Goal: Task Accomplishment & Management: Complete application form

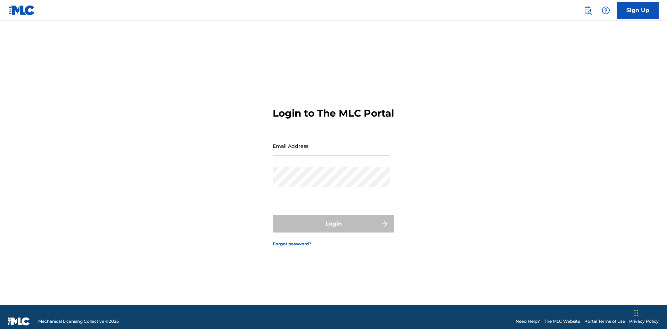
scroll to position [9, 0]
click at [638, 10] on link "Sign Up" at bounding box center [638, 10] width 42 height 17
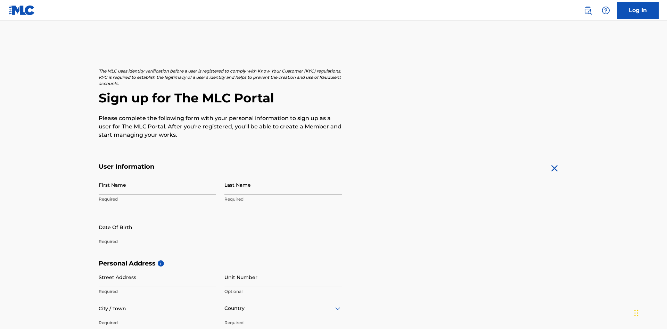
click at [157, 175] on input "First Name" at bounding box center [157, 185] width 117 height 20
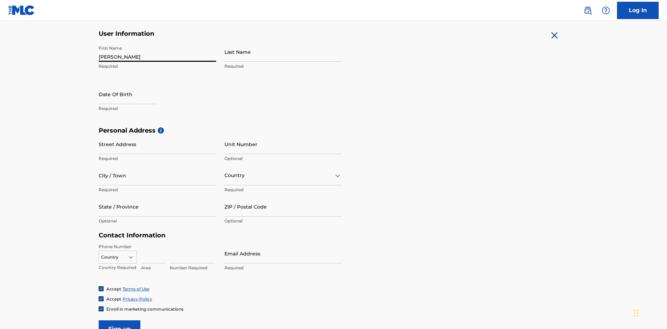
type input "Krystal"
click at [283, 52] on input "Last Name" at bounding box center [282, 52] width 117 height 20
type input "Ribble"
click at [134, 84] on input "text" at bounding box center [128, 94] width 59 height 20
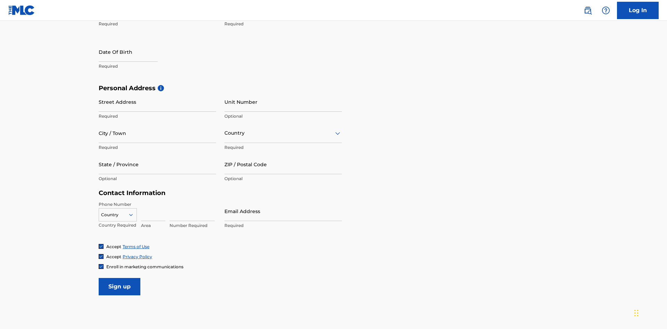
select select "7"
select select "2025"
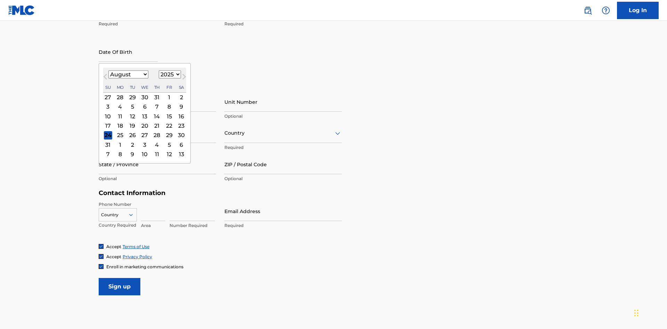
click at [128, 74] on select "January February March April May June July August September October November De…" at bounding box center [128, 75] width 40 height 8
select select "0"
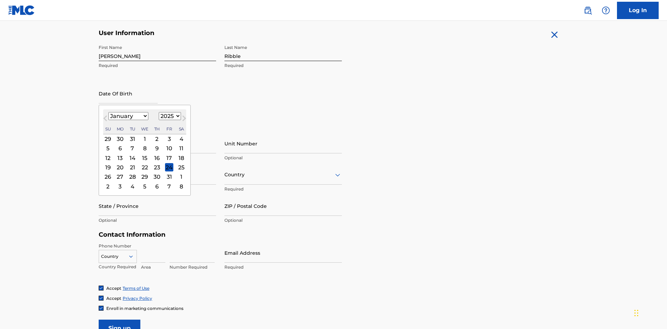
click at [169, 116] on select "1900 1901 1902 1903 1904 1905 1906 1907 1908 1909 1910 1911 1912 1913 1914 1915…" at bounding box center [170, 116] width 22 height 8
select select "1985"
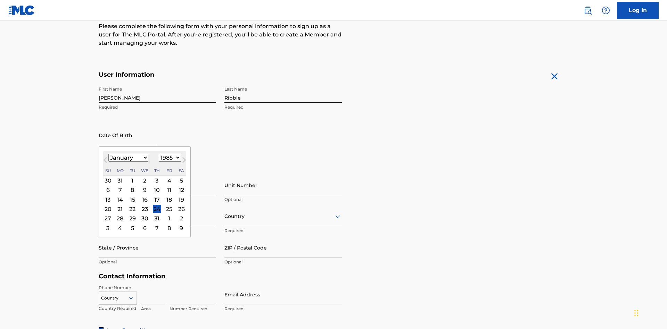
click at [169, 158] on select "1900 1901 1902 1903 1904 1905 1906 1907 1908 1909 1910 1911 1912 1913 1914 1915…" at bounding box center [170, 158] width 22 height 8
click at [132, 186] on div "8" at bounding box center [132, 190] width 8 height 8
type input "January 8 1985"
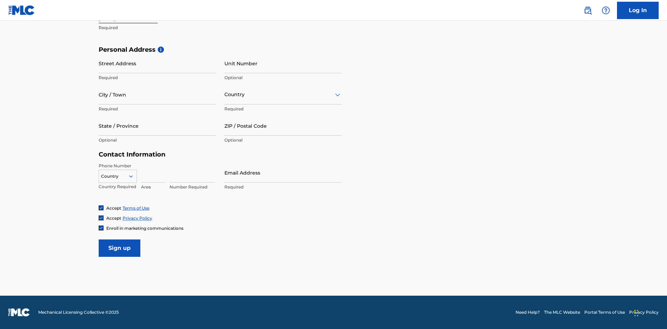
scroll to position [214, 0]
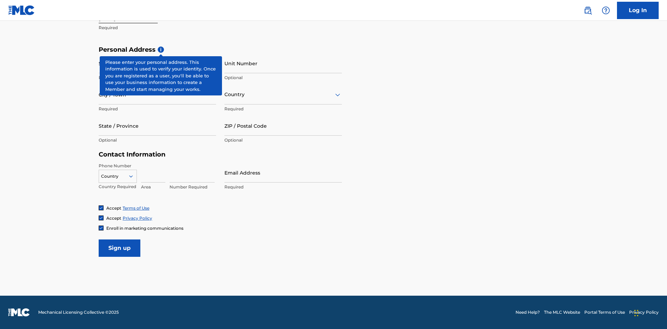
click at [157, 63] on input "Street Address" at bounding box center [157, 64] width 117 height 20
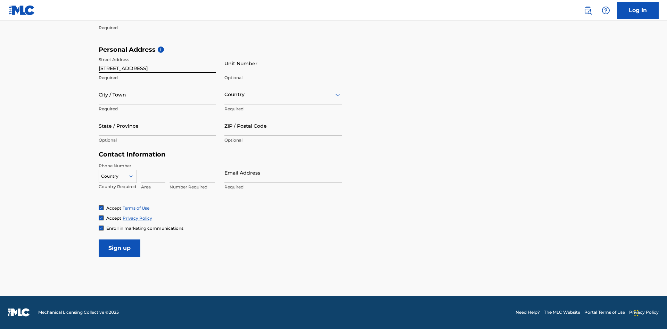
type input "9909 Elks Run Rd"
click at [157, 95] on input "City / Town" at bounding box center [157, 95] width 117 height 20
type input "Roseville"
click at [225, 95] on input "text" at bounding box center [224, 94] width 1 height 7
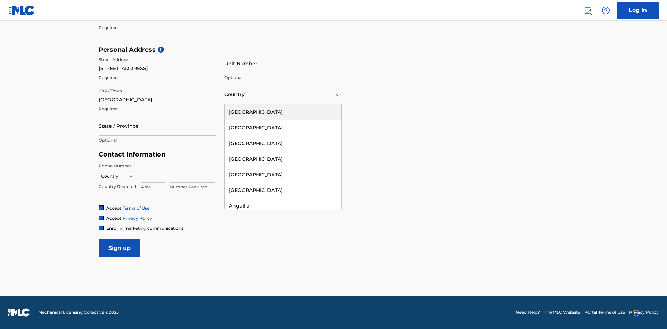
click at [283, 112] on div "United States" at bounding box center [283, 113] width 117 height 16
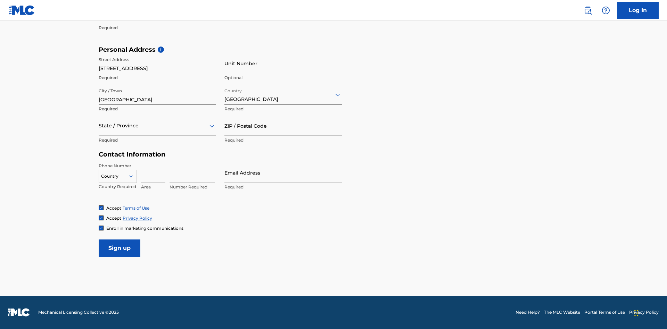
click at [157, 126] on div at bounding box center [157, 126] width 117 height 9
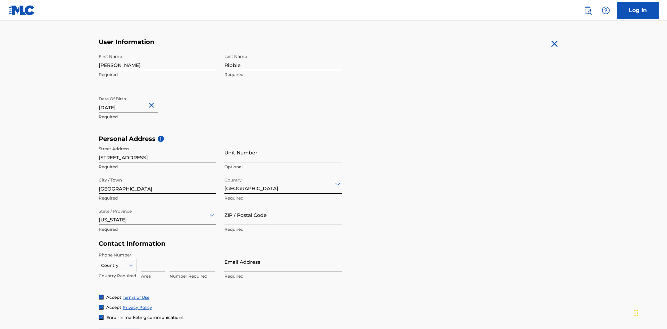
click at [283, 205] on input "ZIP / Postal Code" at bounding box center [282, 215] width 117 height 20
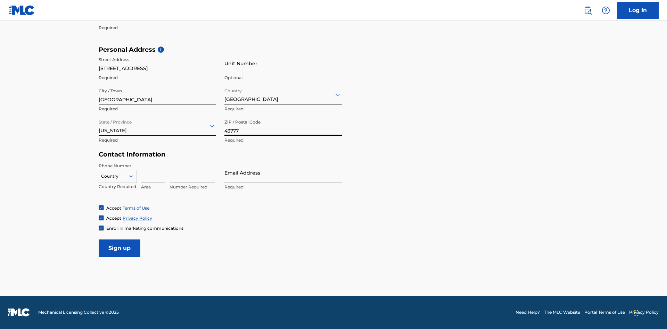
type input "43777"
click at [134, 176] on icon at bounding box center [131, 176] width 6 height 6
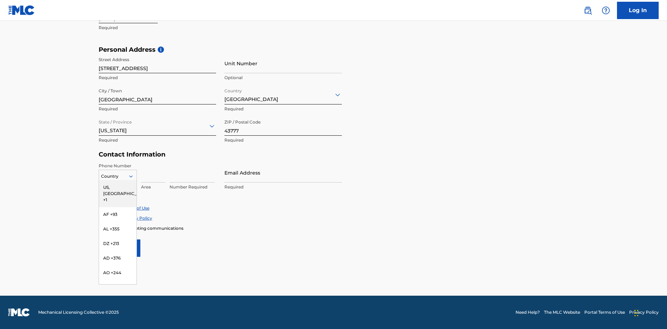
click at [118, 187] on div "US, [GEOGRAPHIC_DATA] +1" at bounding box center [118, 193] width 38 height 27
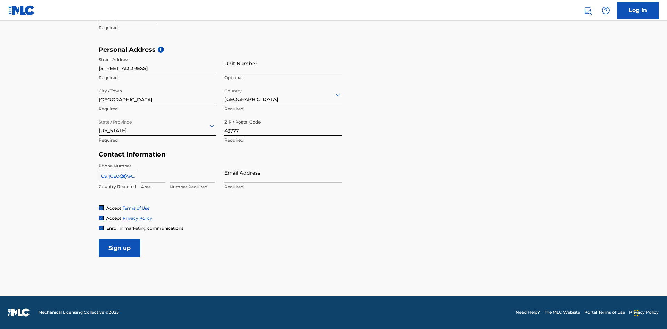
click at [153, 173] on input at bounding box center [153, 173] width 24 height 20
type input "740"
click at [192, 173] on input at bounding box center [192, 173] width 45 height 20
type input "8086351"
click at [283, 173] on input "Email Address" at bounding box center [282, 173] width 117 height 20
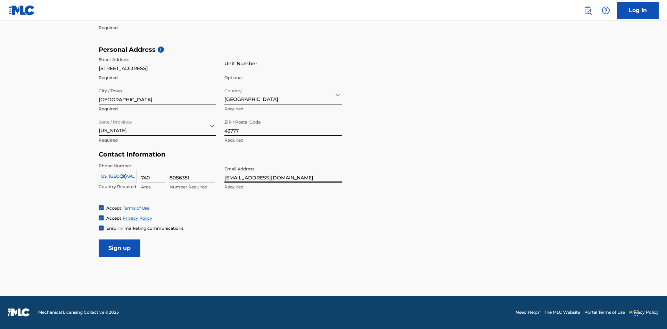
type input "[EMAIL_ADDRESS][DOMAIN_NAME]"
click at [120, 248] on input "Sign up" at bounding box center [120, 248] width 42 height 17
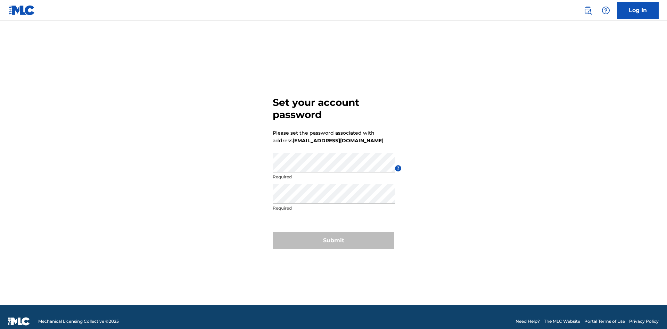
scroll to position [9, 0]
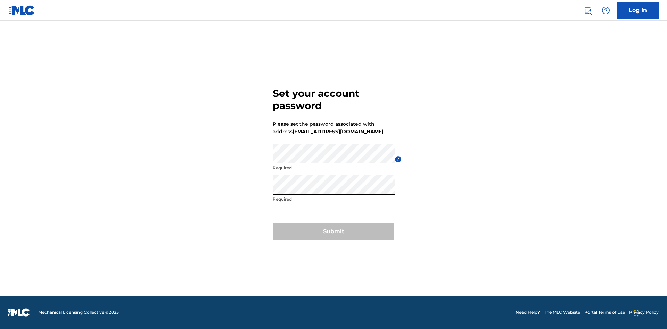
click at [334, 236] on button "Submit" at bounding box center [334, 231] width 122 height 17
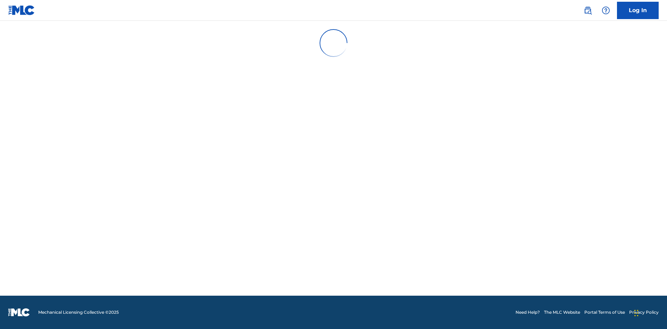
scroll to position [7, 0]
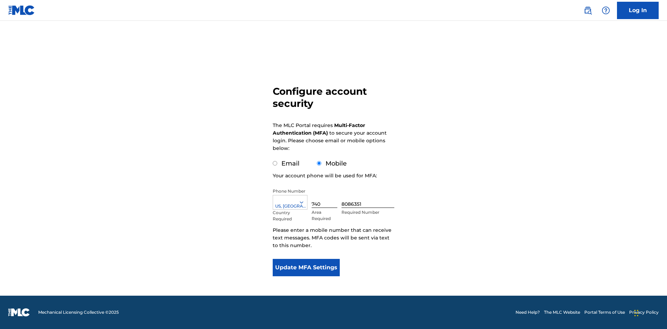
click at [319, 164] on input "Mobile" at bounding box center [319, 163] width 5 height 5
click at [304, 203] on icon at bounding box center [301, 202] width 6 height 6
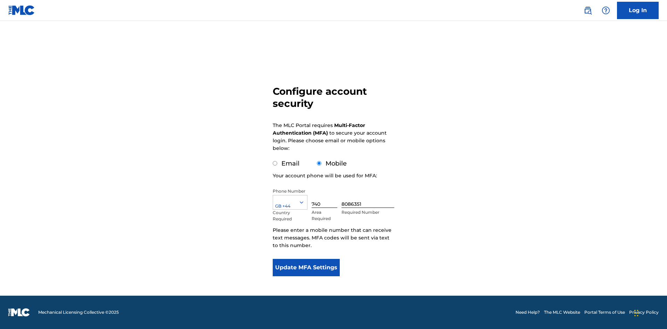
scroll to position [0, 0]
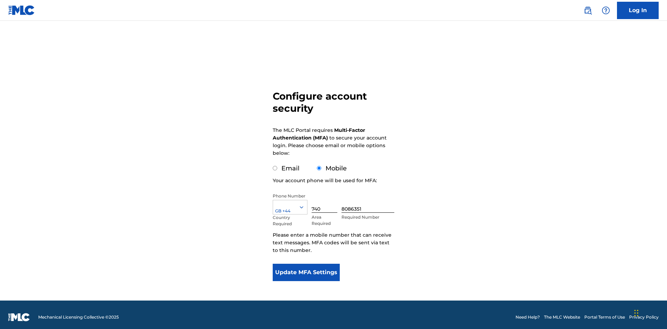
click at [326, 198] on input "740" at bounding box center [325, 203] width 26 height 20
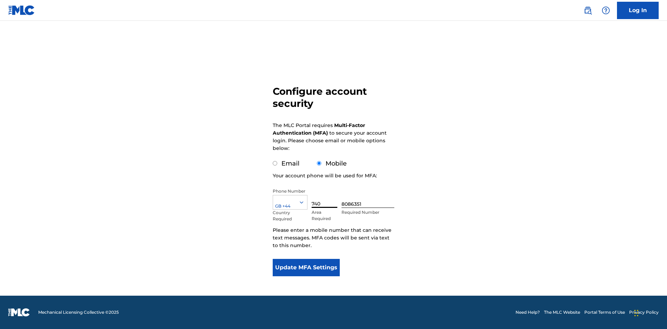
type input "740"
click at [369, 198] on input "8086351" at bounding box center [368, 198] width 53 height 20
type input "1252166"
click at [306, 268] on button "Update MFA Settings" at bounding box center [306, 267] width 67 height 17
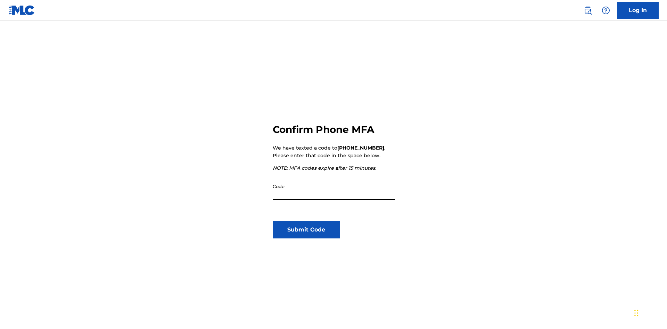
scroll to position [72, 0]
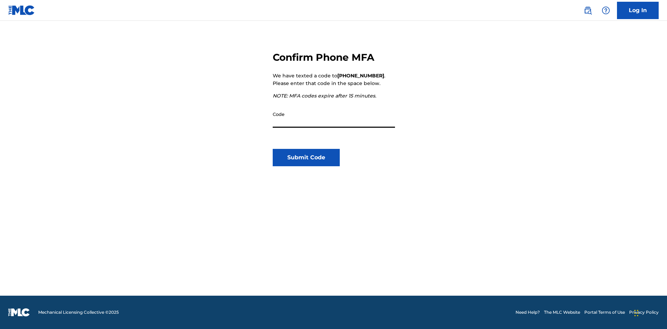
click at [334, 118] on input "Code" at bounding box center [334, 118] width 122 height 20
type input "506136"
click at [306, 158] on button "Submit Code" at bounding box center [306, 157] width 67 height 17
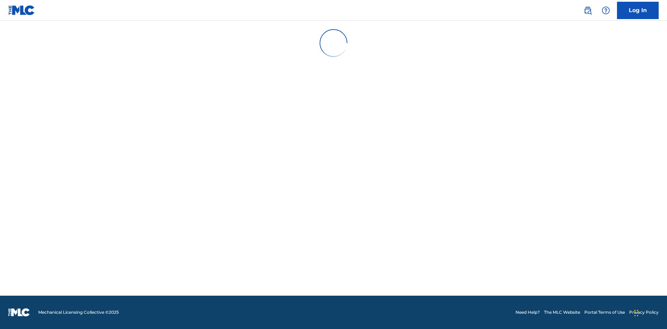
scroll to position [0, 0]
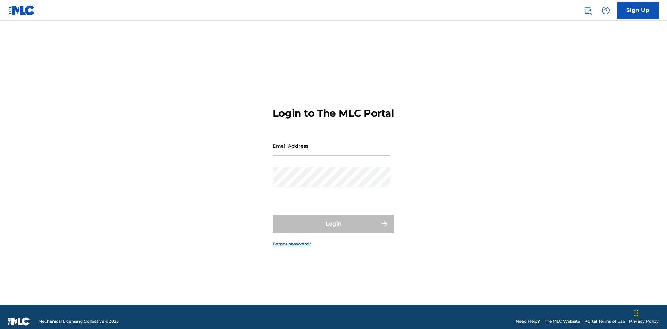
click at [331, 143] on input "Email Address" at bounding box center [331, 146] width 117 height 20
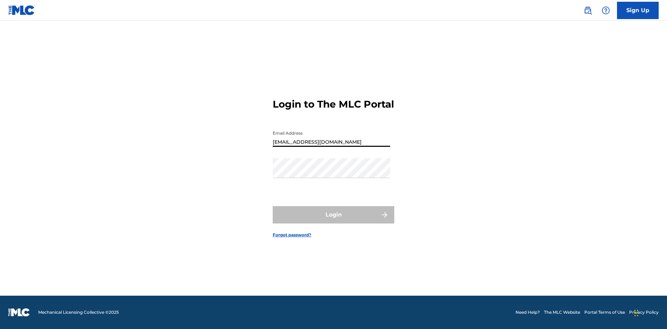
type input "[EMAIL_ADDRESS][DOMAIN_NAME]"
click at [334, 221] on button "Login" at bounding box center [334, 214] width 122 height 17
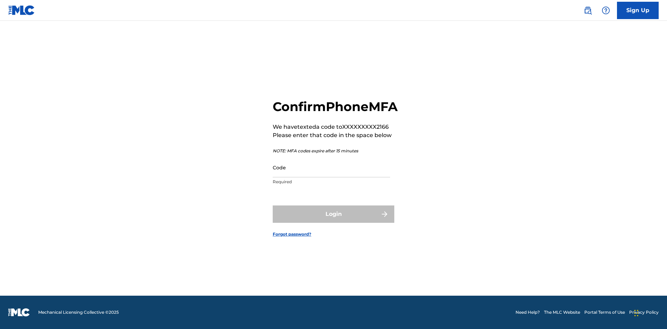
click at [331, 175] on input "Code" at bounding box center [331, 168] width 117 height 20
type input "728181"
click at [334, 222] on button "Login" at bounding box center [334, 214] width 122 height 17
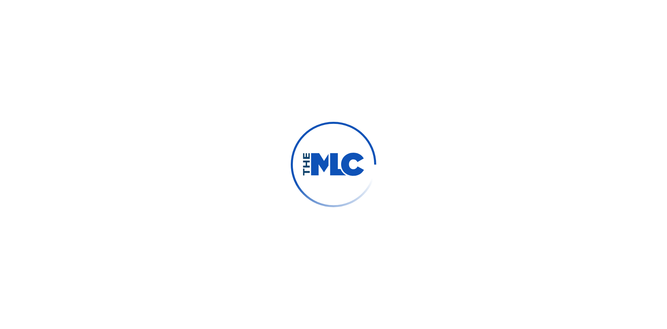
scroll to position [0, 0]
